Goal: Task Accomplishment & Management: Use online tool/utility

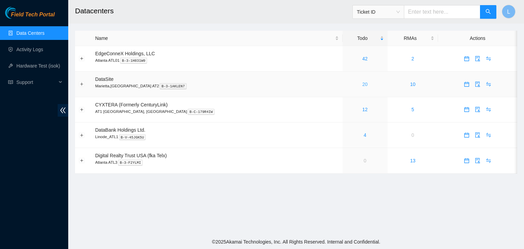
click at [362, 86] on link "20" at bounding box center [364, 84] width 5 height 5
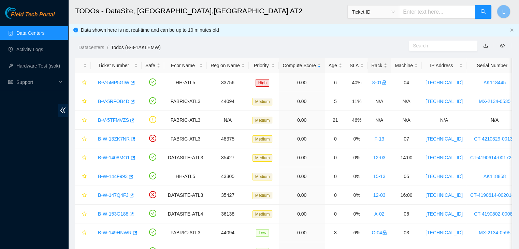
click at [371, 66] on div "Rack" at bounding box center [379, 66] width 16 height 8
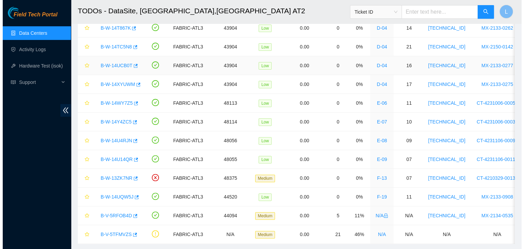
scroll to position [225, 0]
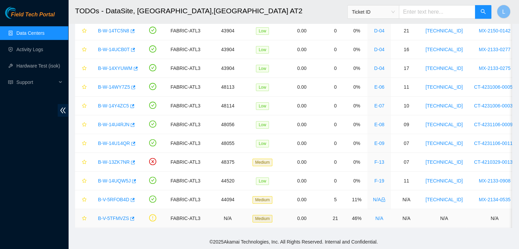
click at [114, 216] on link "B-V-5TFMVZS" at bounding box center [113, 218] width 31 height 5
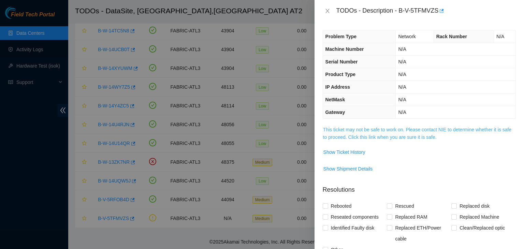
click at [372, 137] on link "This ticket may not be safe to work on. Please contact NIE to determine whether…" at bounding box center [417, 133] width 188 height 13
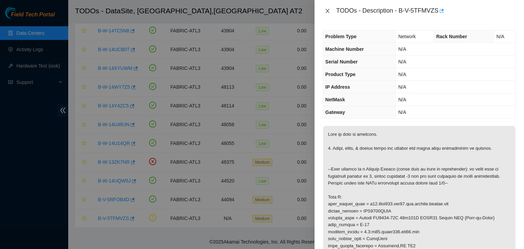
click at [330, 9] on icon "close" at bounding box center [327, 10] width 5 height 5
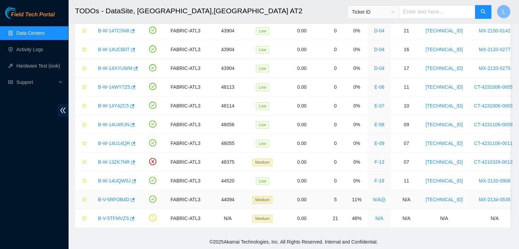
click at [109, 197] on link "B-V-5RFOB4D" at bounding box center [113, 199] width 31 height 5
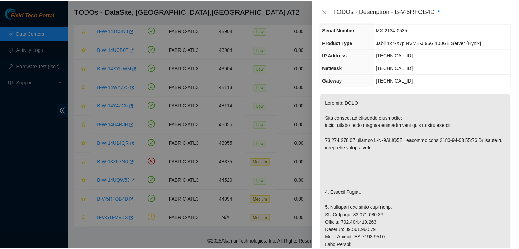
scroll to position [68, 0]
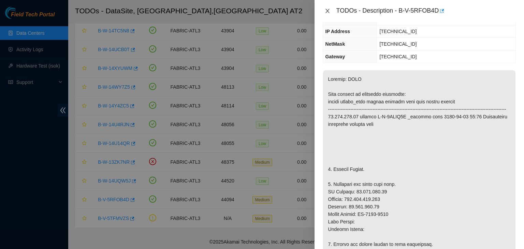
click at [329, 9] on icon "close" at bounding box center [327, 10] width 5 height 5
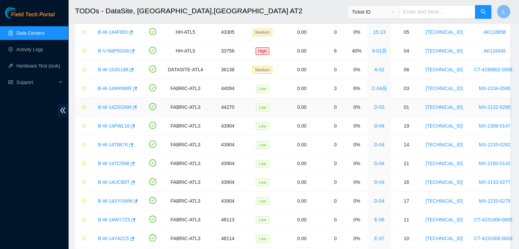
scroll to position [0, 0]
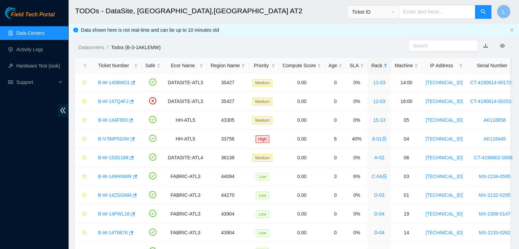
click at [371, 65] on div "Rack" at bounding box center [379, 66] width 16 height 8
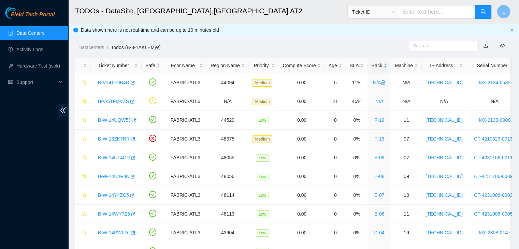
click at [371, 65] on div "Rack" at bounding box center [379, 66] width 16 height 8
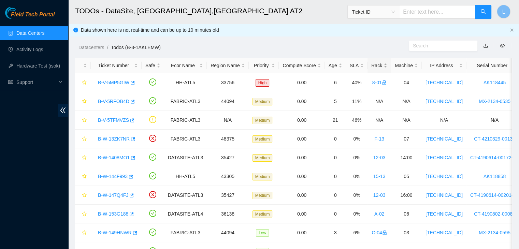
click at [371, 67] on div "Rack" at bounding box center [379, 66] width 16 height 8
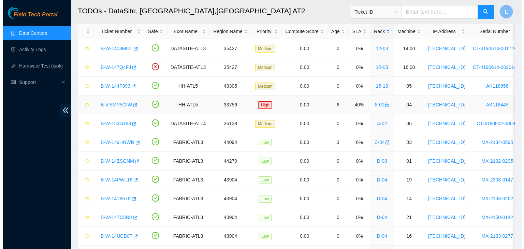
scroll to position [68, 0]
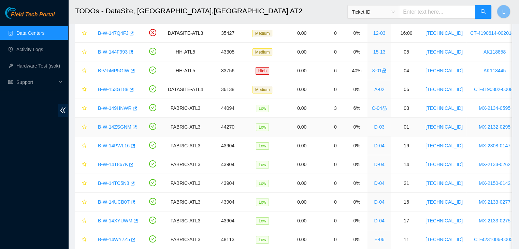
click at [114, 126] on link "B-W-14ZSGNM" at bounding box center [114, 126] width 33 height 5
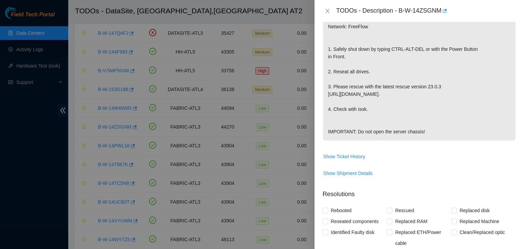
scroll to position [205, 0]
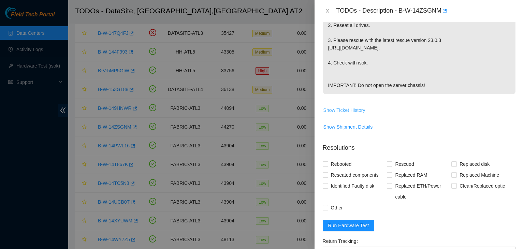
click at [362, 114] on span "Show Ticket History" at bounding box center [344, 110] width 42 height 8
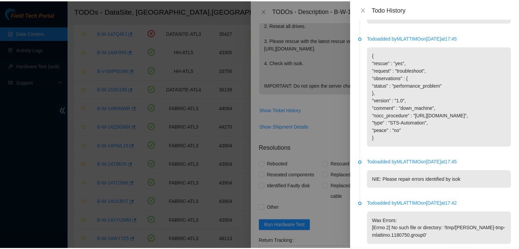
scroll to position [215, 0]
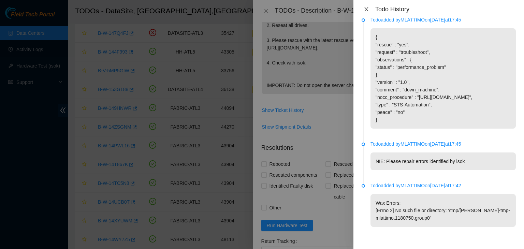
click at [369, 9] on icon "close" at bounding box center [366, 8] width 5 height 5
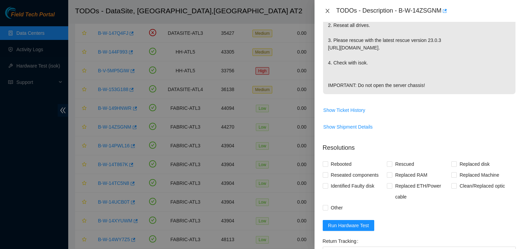
click at [326, 10] on icon "close" at bounding box center [328, 11] width 4 height 4
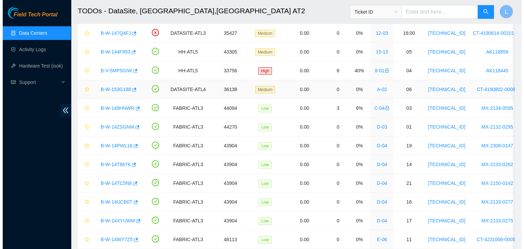
scroll to position [201, 0]
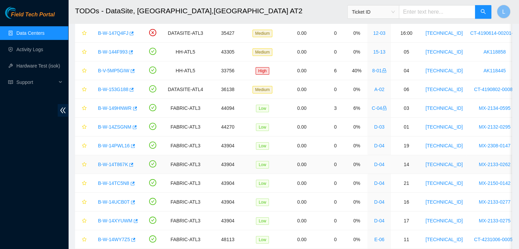
click at [112, 164] on link "B-W-14T867K" at bounding box center [113, 164] width 30 height 5
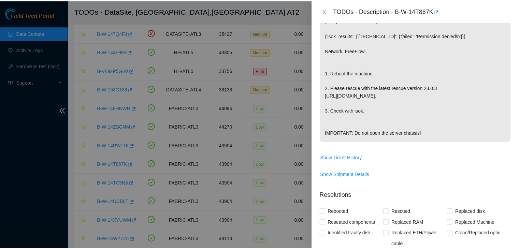
scroll to position [34, 0]
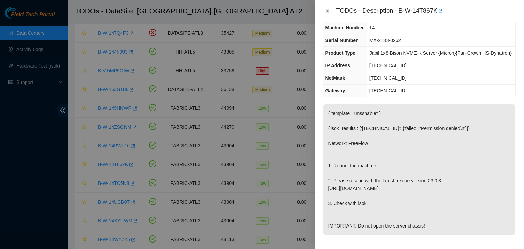
click at [326, 9] on icon "close" at bounding box center [327, 10] width 5 height 5
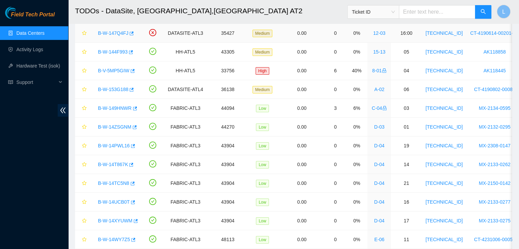
scroll to position [49, 0]
